Goal: Find contact information

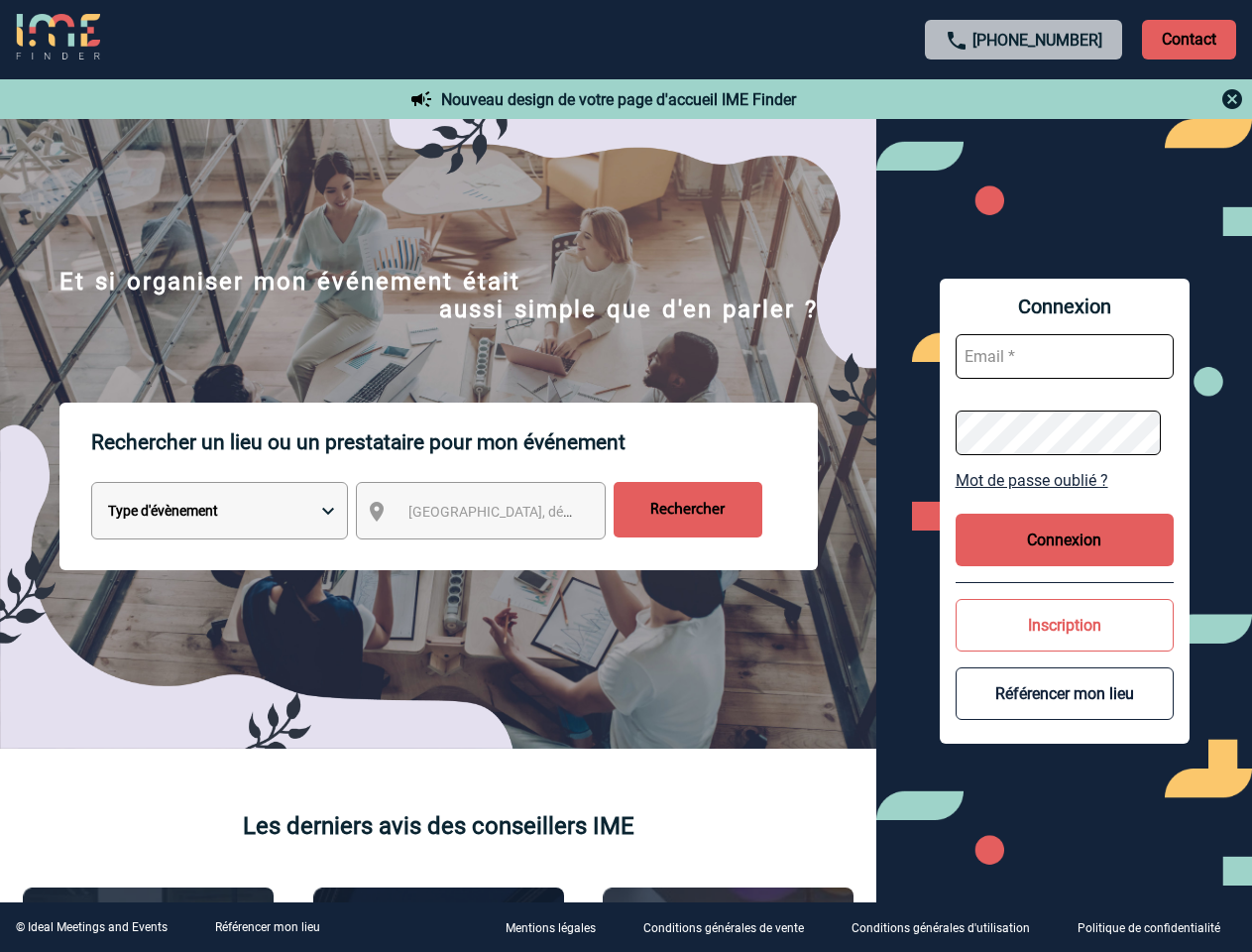
click at [626, 476] on p "Rechercher un lieu ou un prestataire pour mon événement" at bounding box center [455, 443] width 727 height 80
click at [1189, 39] on p "Contact" at bounding box center [1189, 40] width 95 height 40
click at [1024, 99] on div at bounding box center [1024, 99] width 441 height 24
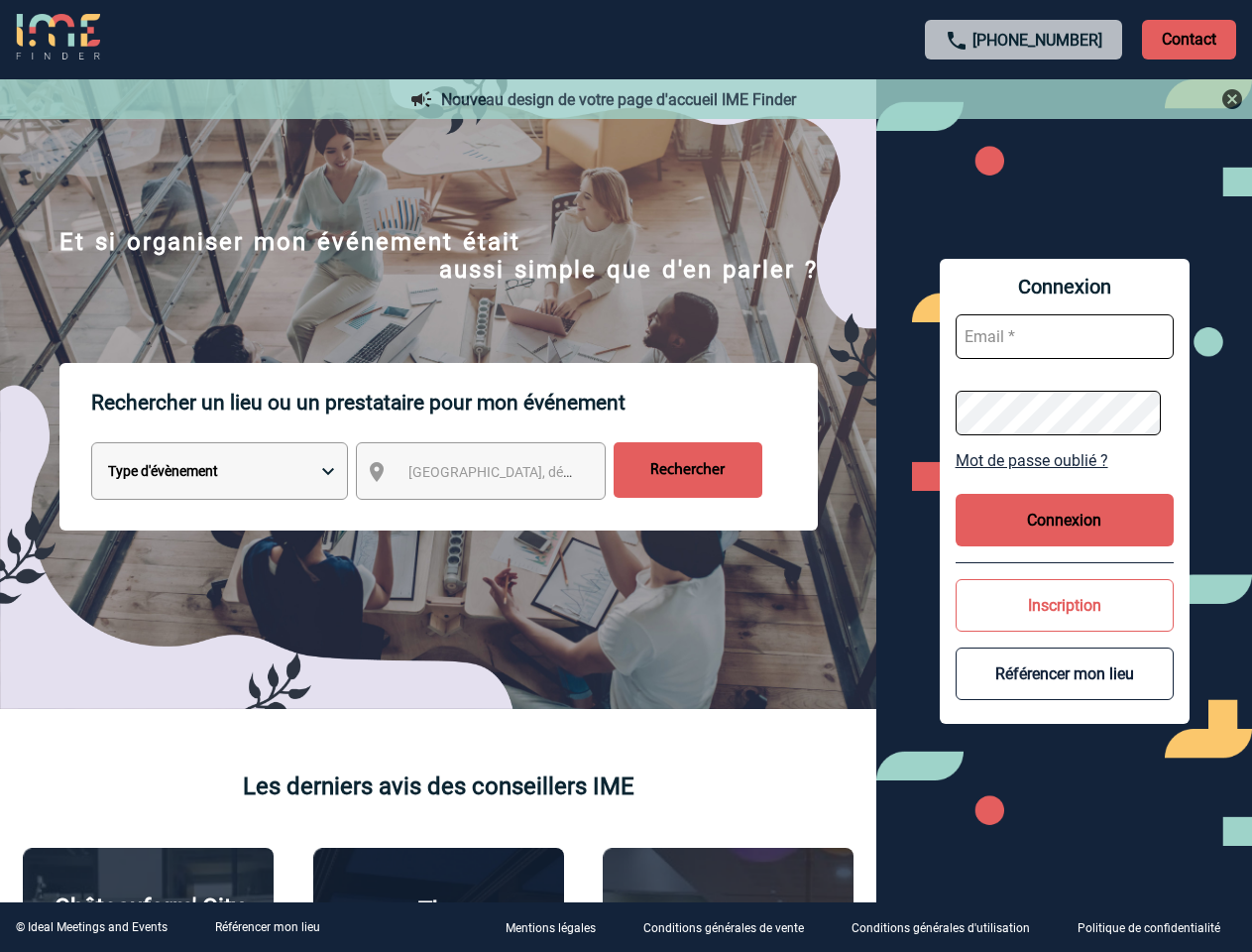
click at [499, 514] on div at bounding box center [618, 470] width 1236 height 939
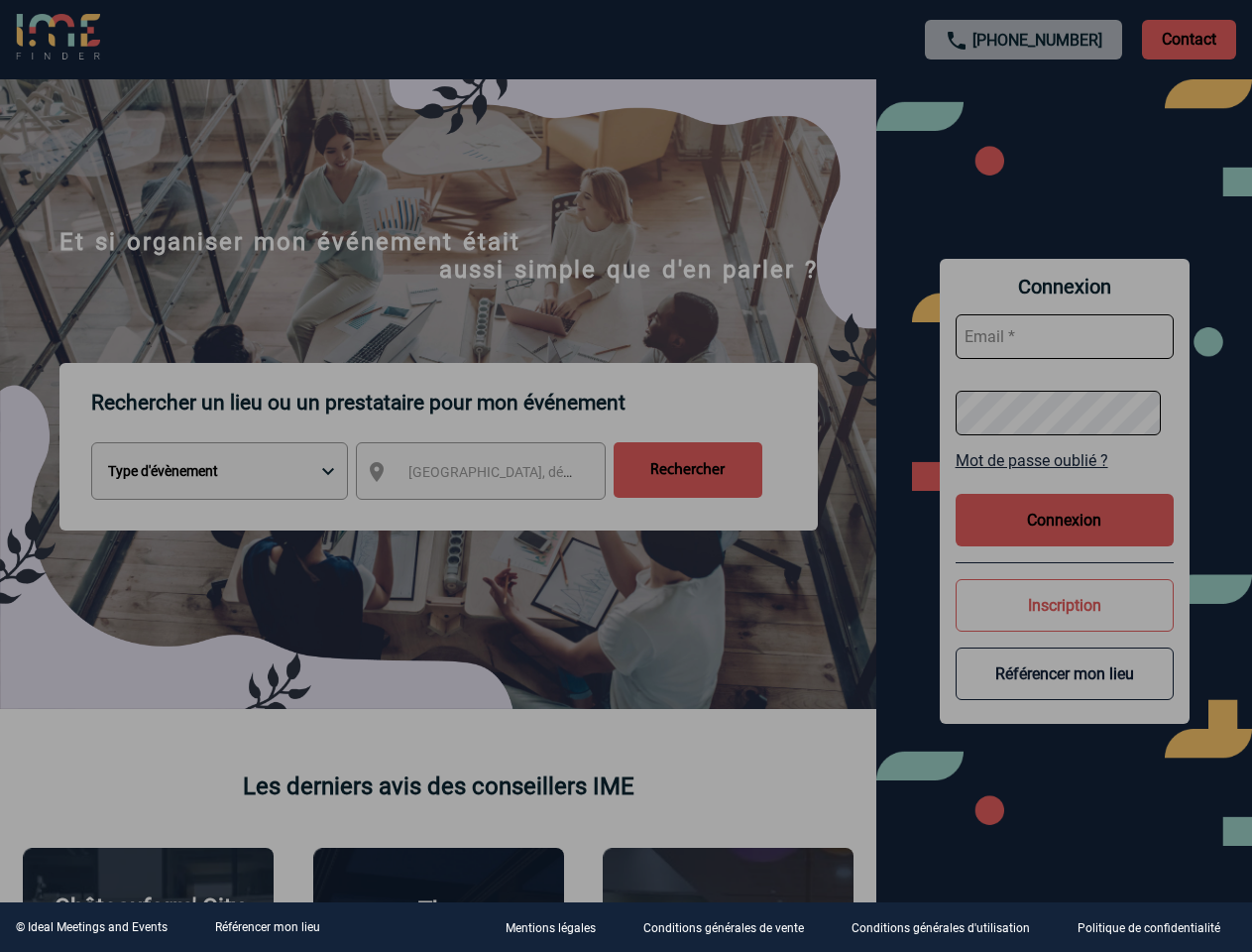
click at [1065, 479] on div at bounding box center [626, 476] width 1252 height 952
click at [1065, 539] on div at bounding box center [626, 476] width 1252 height 952
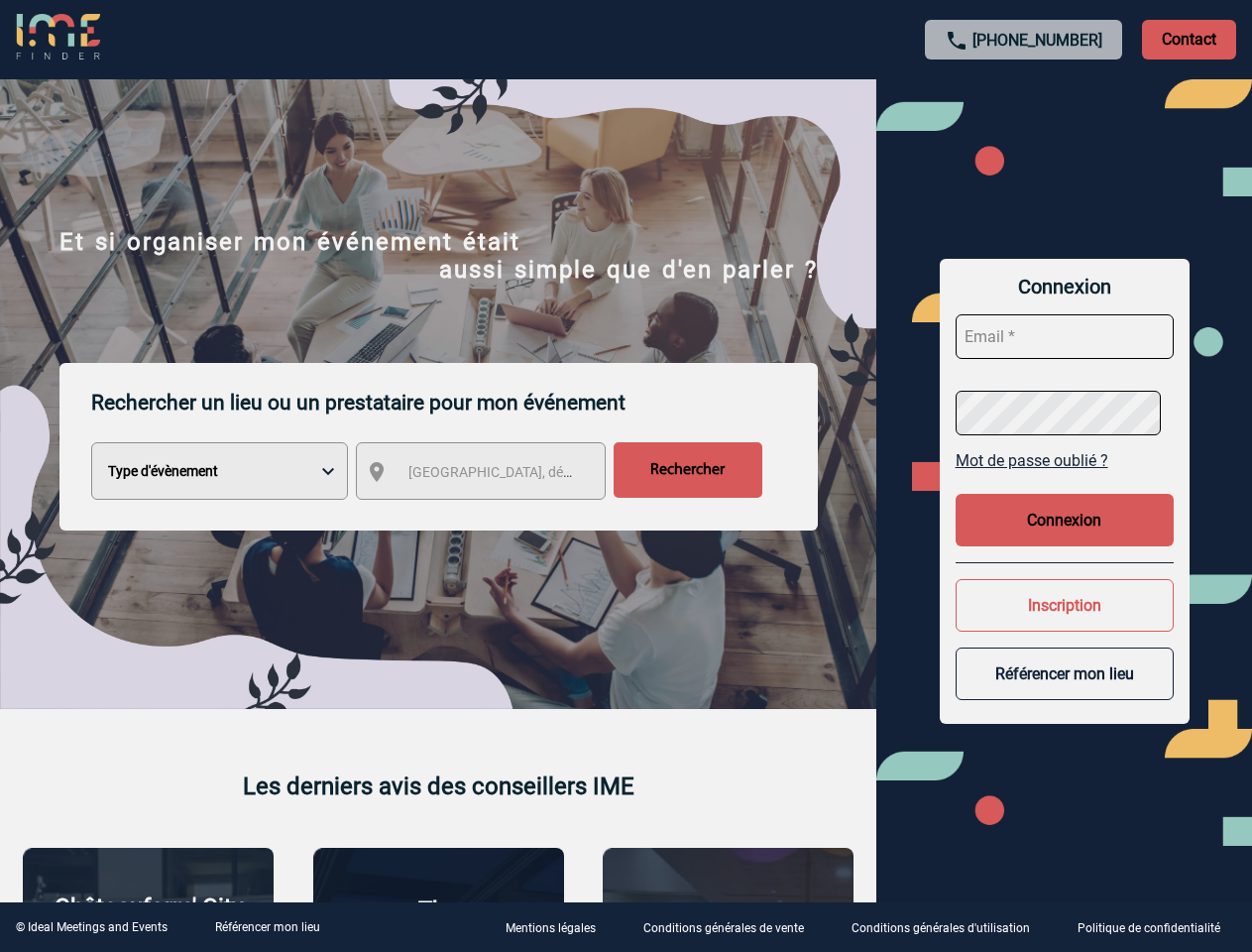
click at [1065, 625] on button "Inscription" at bounding box center [1065, 605] width 218 height 53
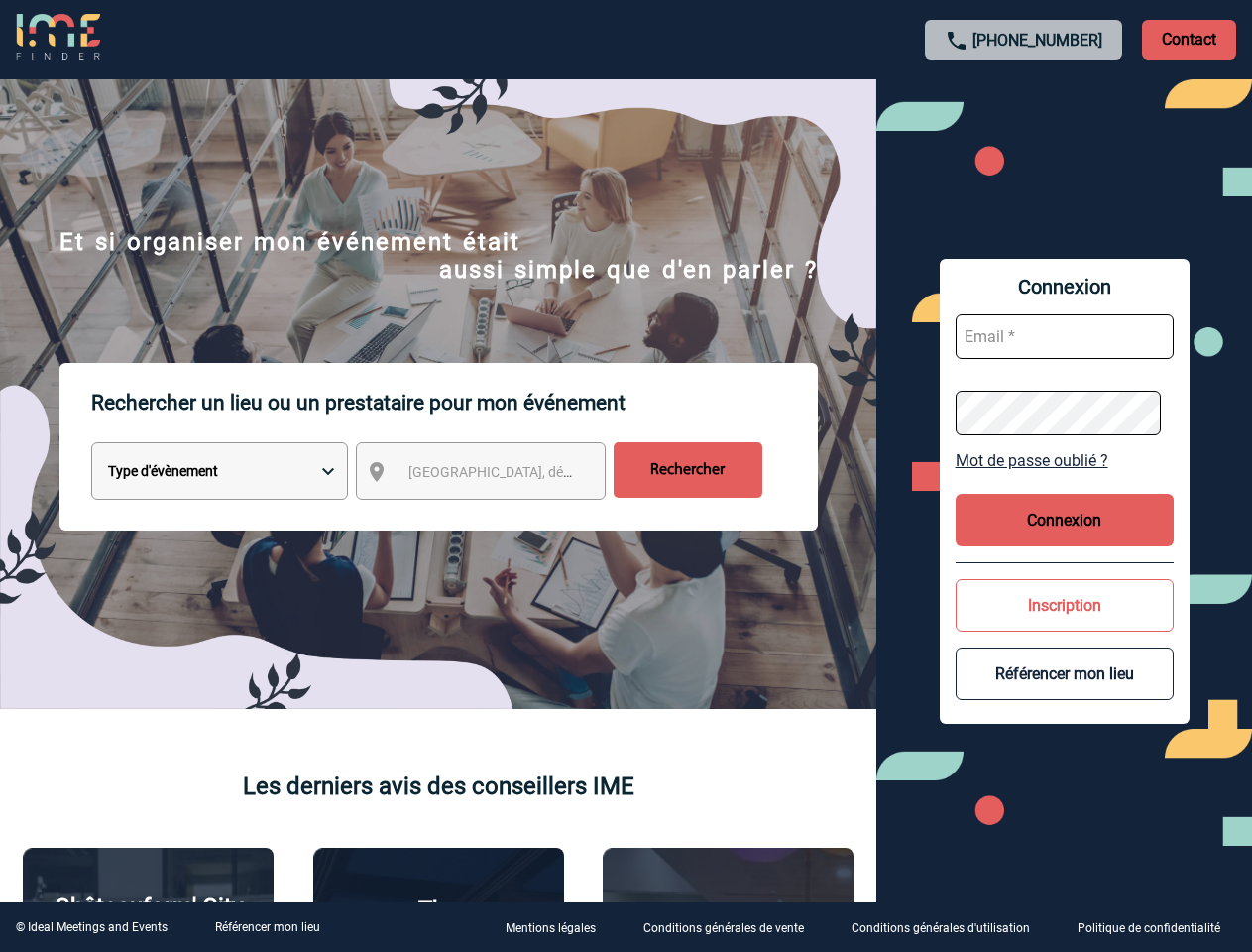
click at [1065, 692] on button "Référencer mon lieu" at bounding box center [1065, 673] width 218 height 53
click at [267, 927] on link "Référencer mon lieu" at bounding box center [268, 927] width 105 height 14
